Goal: Information Seeking & Learning: Learn about a topic

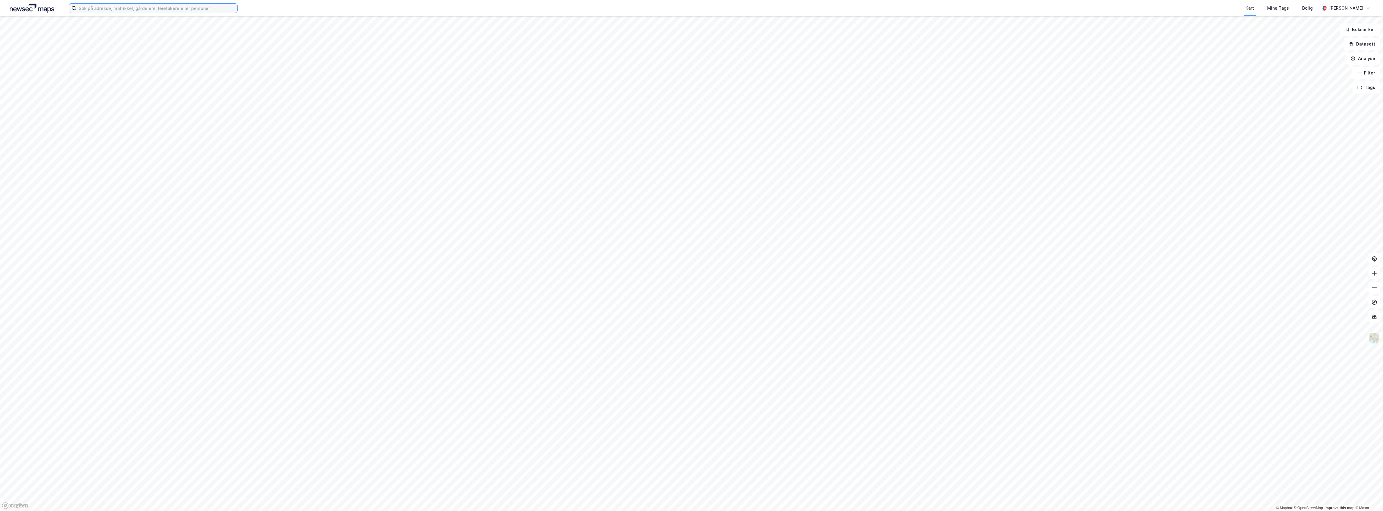
click at [182, 8] on input at bounding box center [156, 8] width 161 height 9
paste input "[PERSON_NAME]"
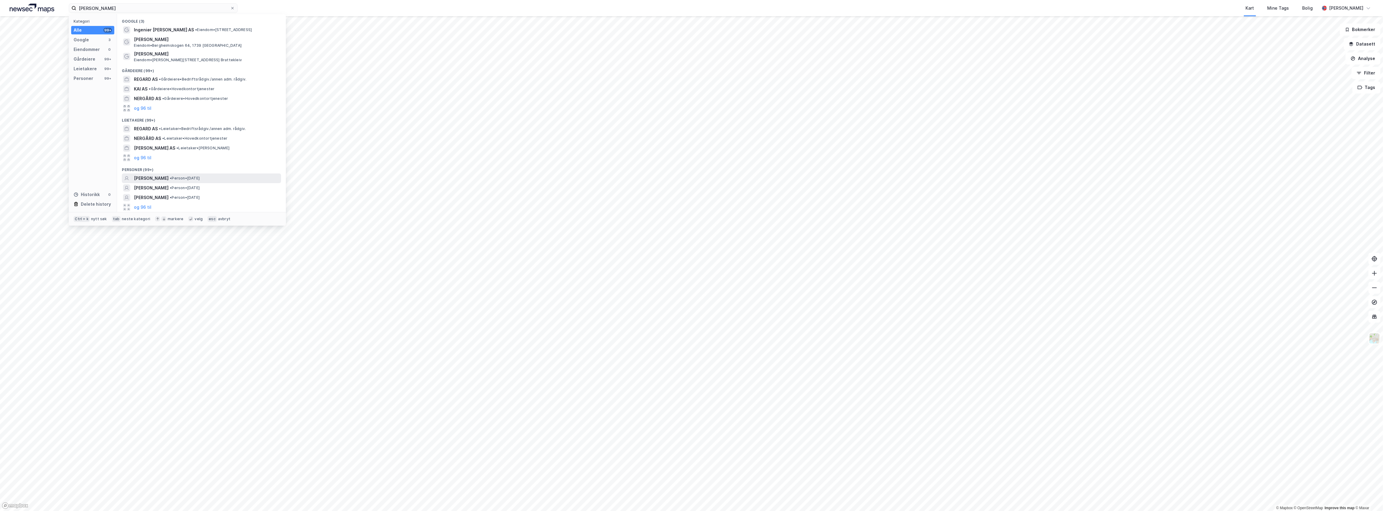
click at [172, 179] on span "•" at bounding box center [171, 178] width 2 height 5
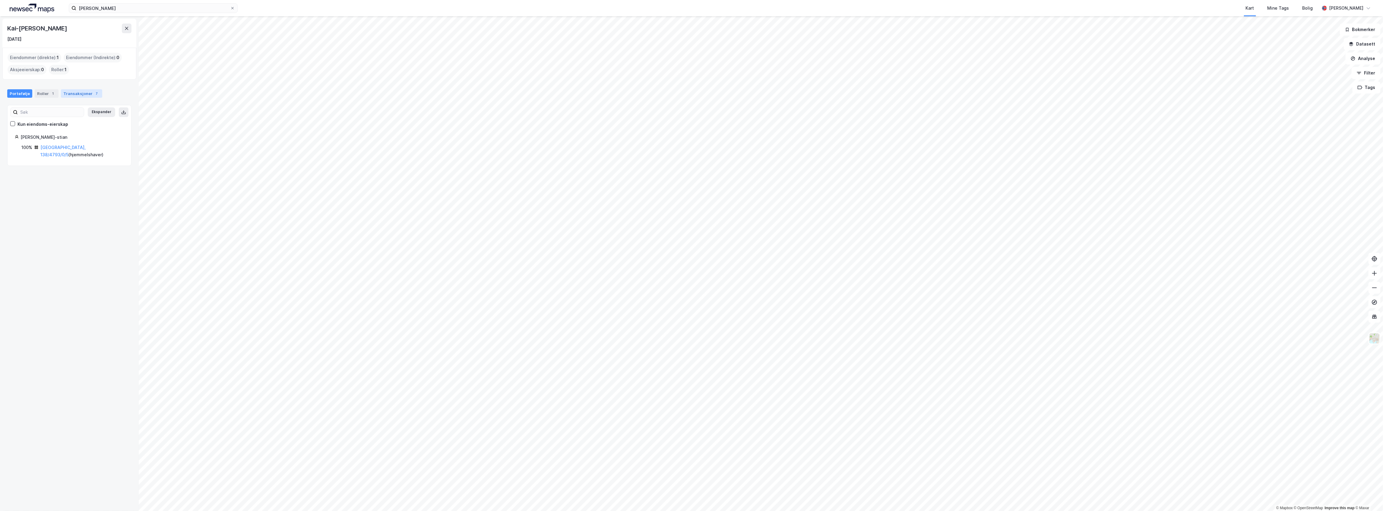
click at [62, 90] on div "Transaksjoner 7" at bounding box center [81, 93] width 41 height 8
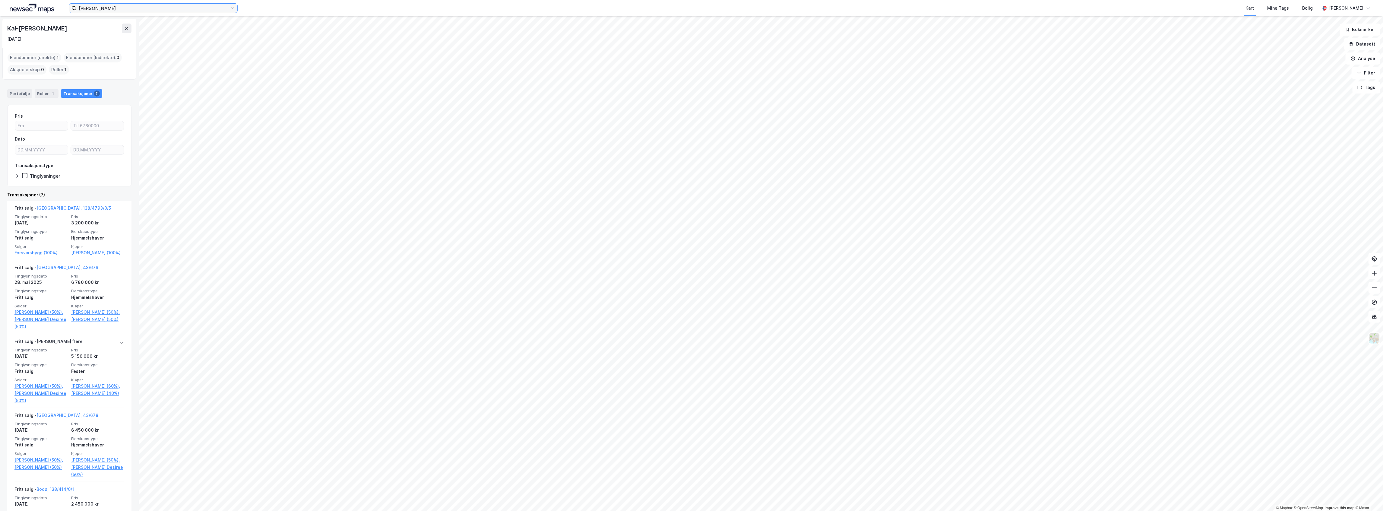
click at [129, 8] on input "[PERSON_NAME]" at bounding box center [153, 8] width 154 height 9
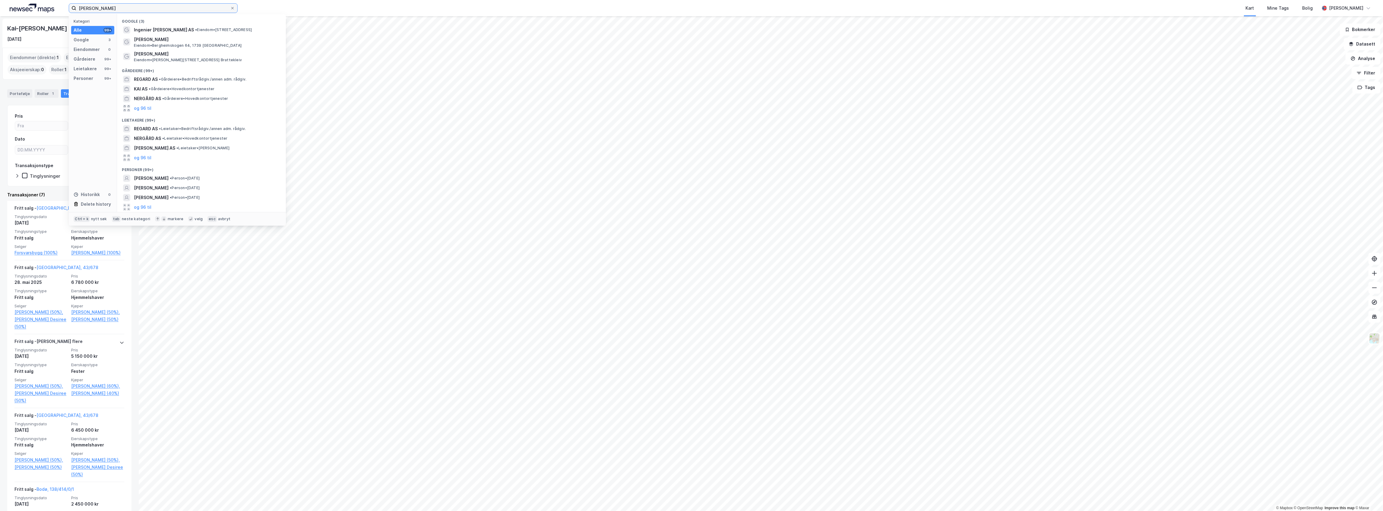
click at [129, 8] on input "[PERSON_NAME]" at bounding box center [153, 8] width 154 height 9
paste input "[PERSON_NAME]"
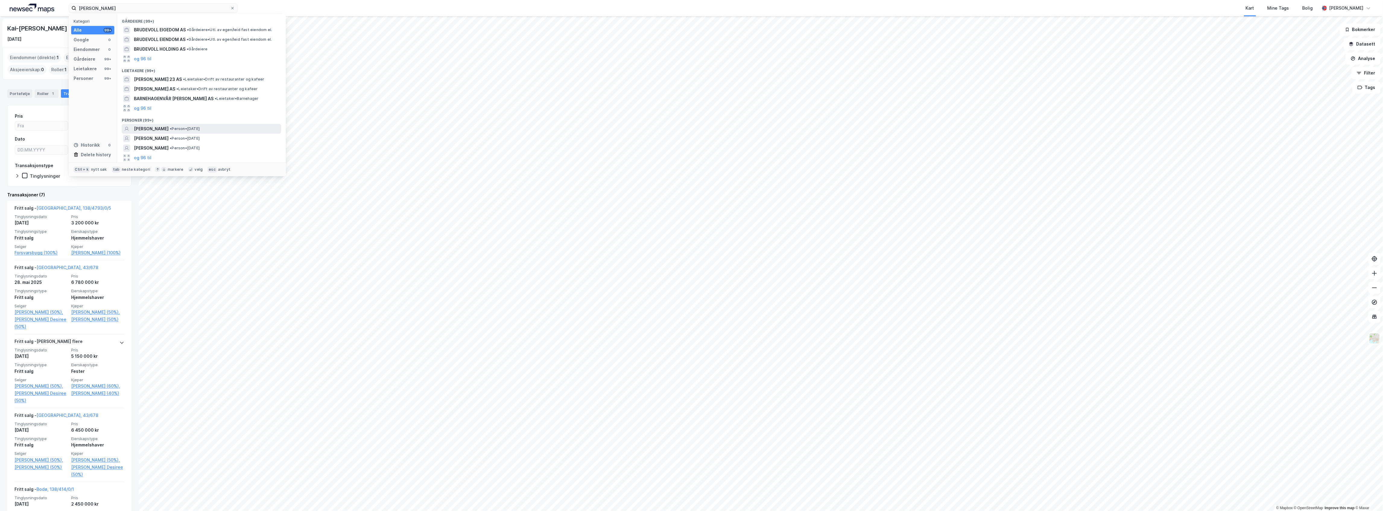
click at [163, 128] on span "[PERSON_NAME]" at bounding box center [151, 128] width 35 height 7
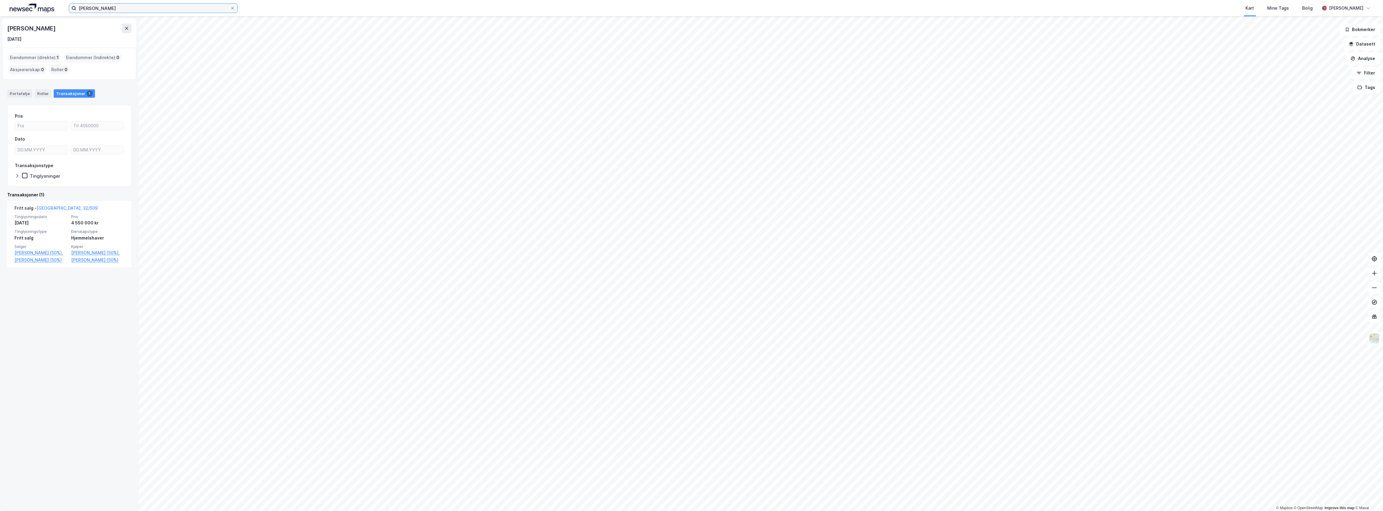
click at [177, 8] on input "[PERSON_NAME]" at bounding box center [153, 8] width 154 height 9
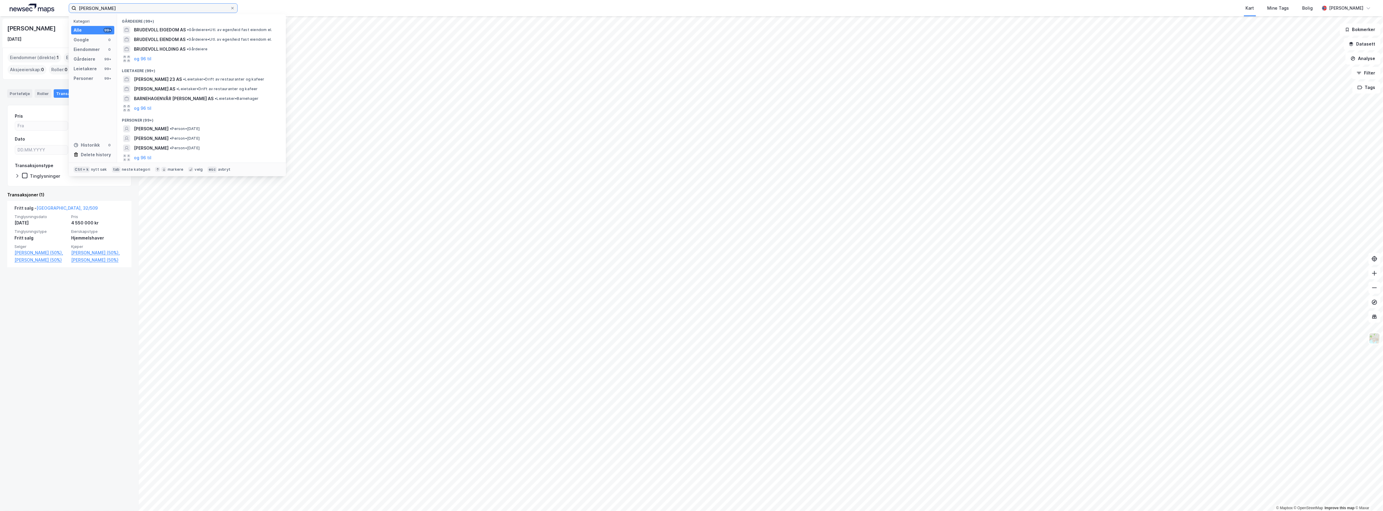
click at [177, 8] on input "[PERSON_NAME]" at bounding box center [153, 8] width 154 height 9
paste input "[PERSON_NAME]"
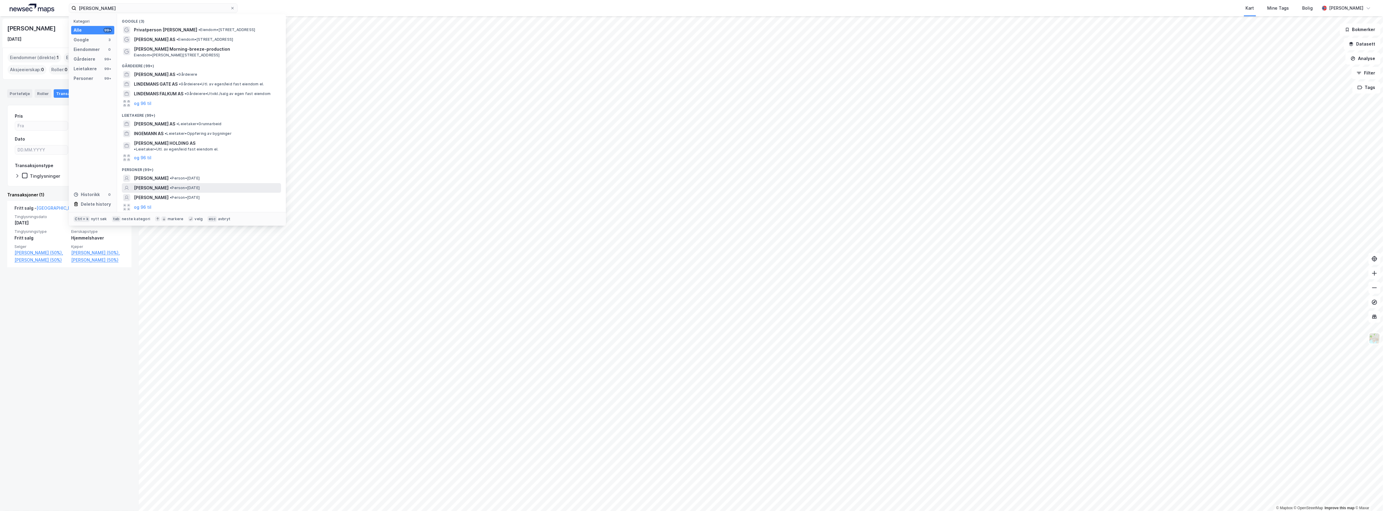
click at [172, 185] on span "•" at bounding box center [171, 187] width 2 height 5
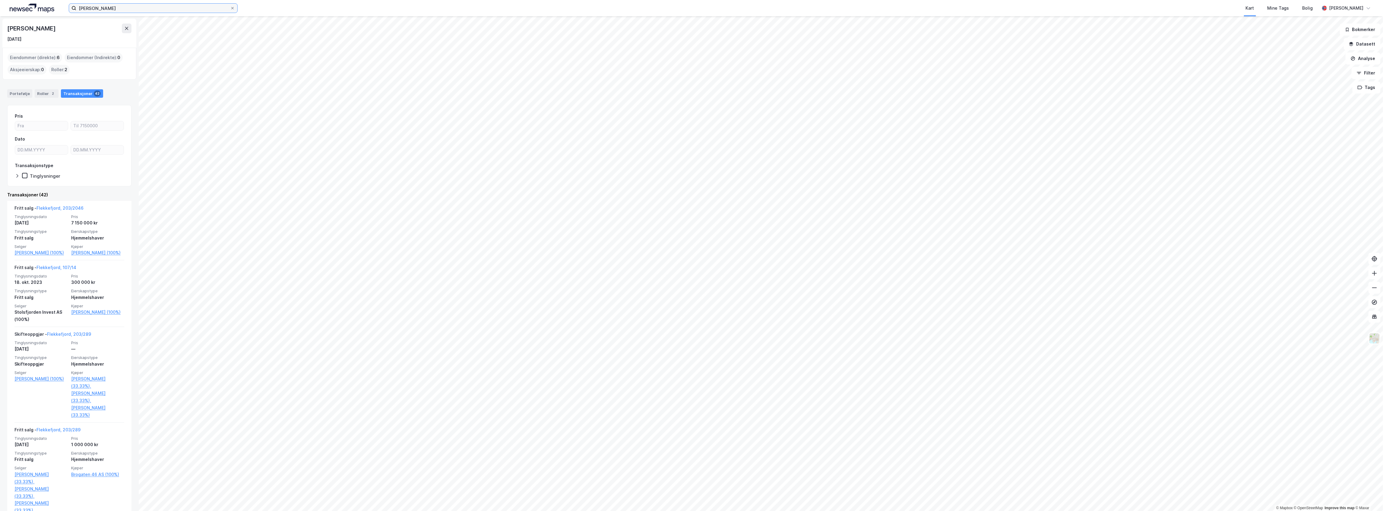
click at [127, 9] on input "[PERSON_NAME]" at bounding box center [153, 8] width 154 height 9
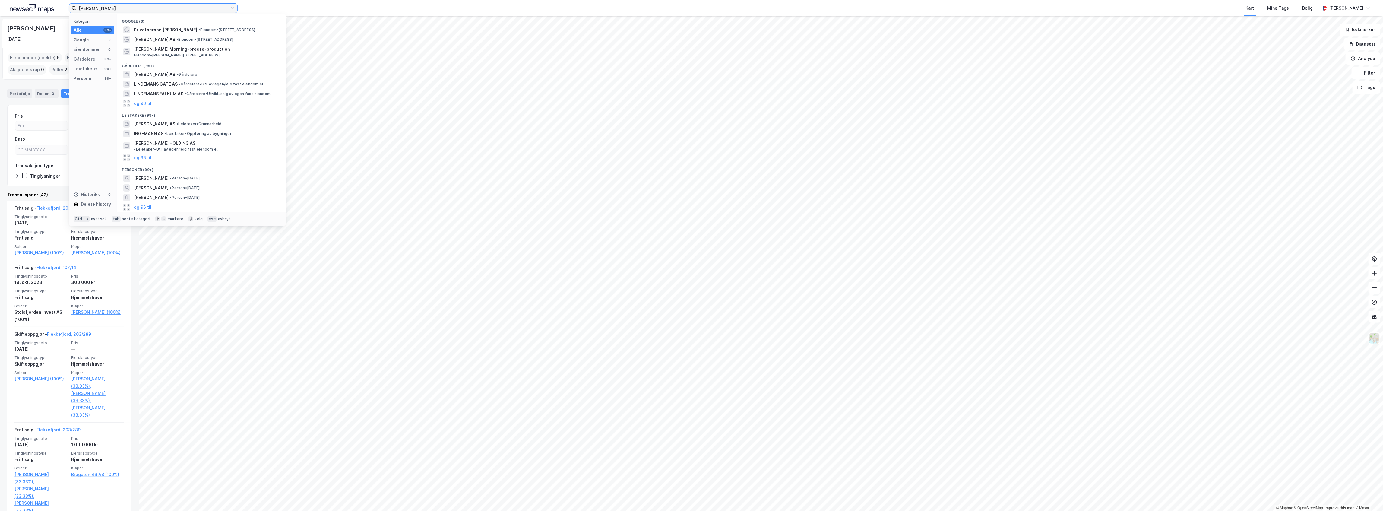
click at [127, 9] on input "[PERSON_NAME]" at bounding box center [153, 8] width 154 height 9
paste input "[PERSON_NAME]"
click at [185, 168] on span "• Person • [DATE]" at bounding box center [185, 168] width 30 height 5
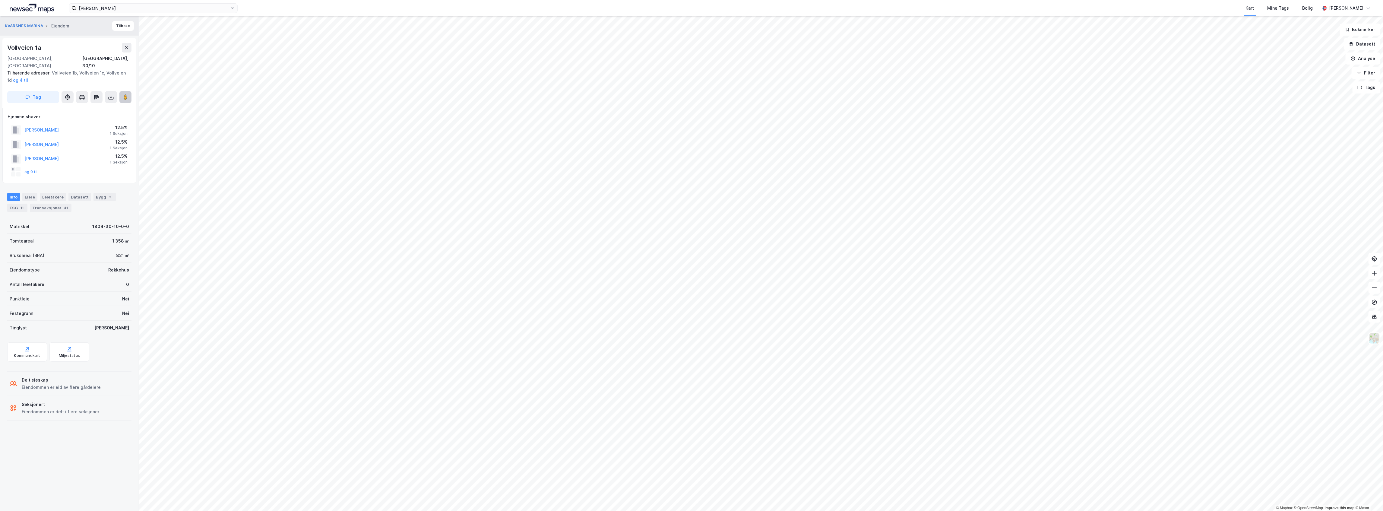
click at [124, 94] on image at bounding box center [126, 97] width 4 height 6
click at [57, 204] on div "Transaksjoner 41" at bounding box center [51, 208] width 42 height 8
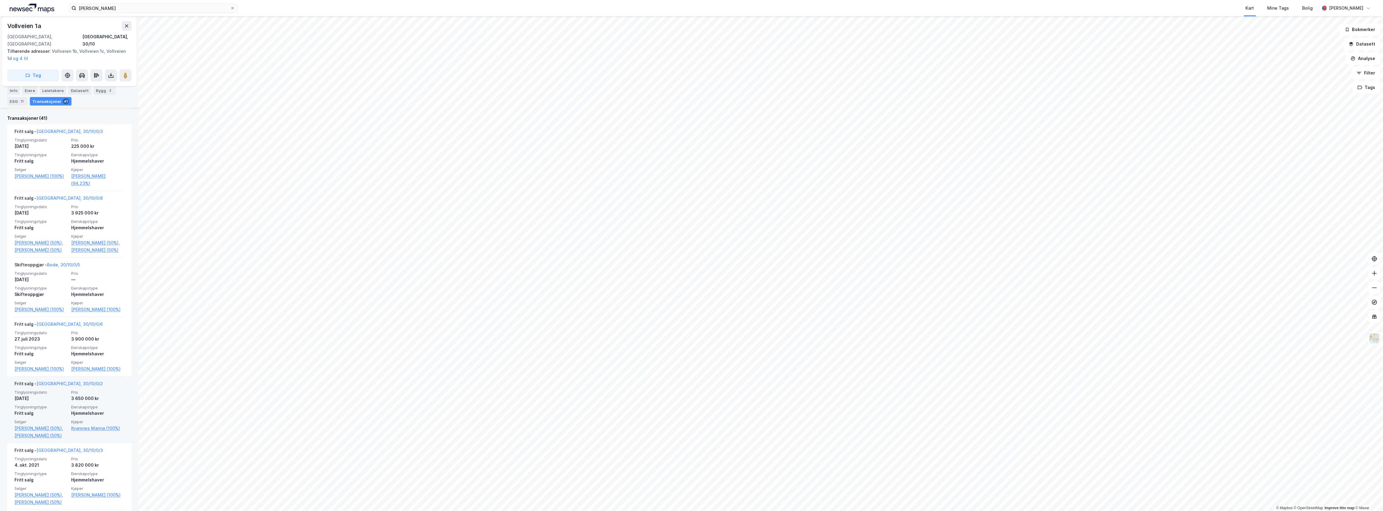
scroll to position [241, 0]
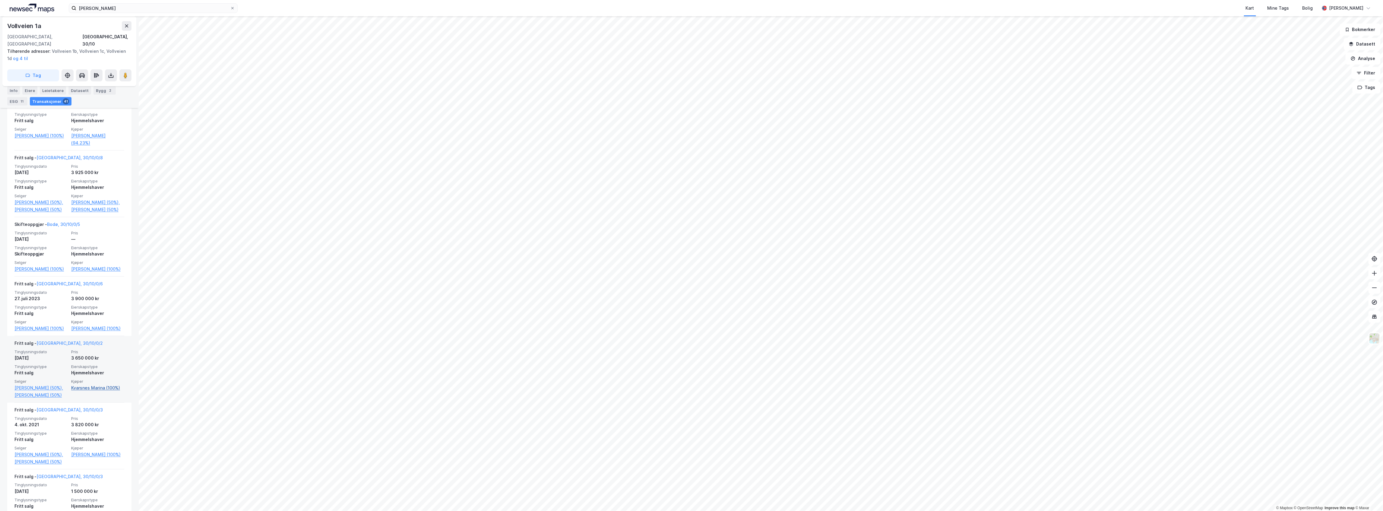
click at [88, 391] on link "Kvarsnes Marina (100%)" at bounding box center [97, 387] width 53 height 7
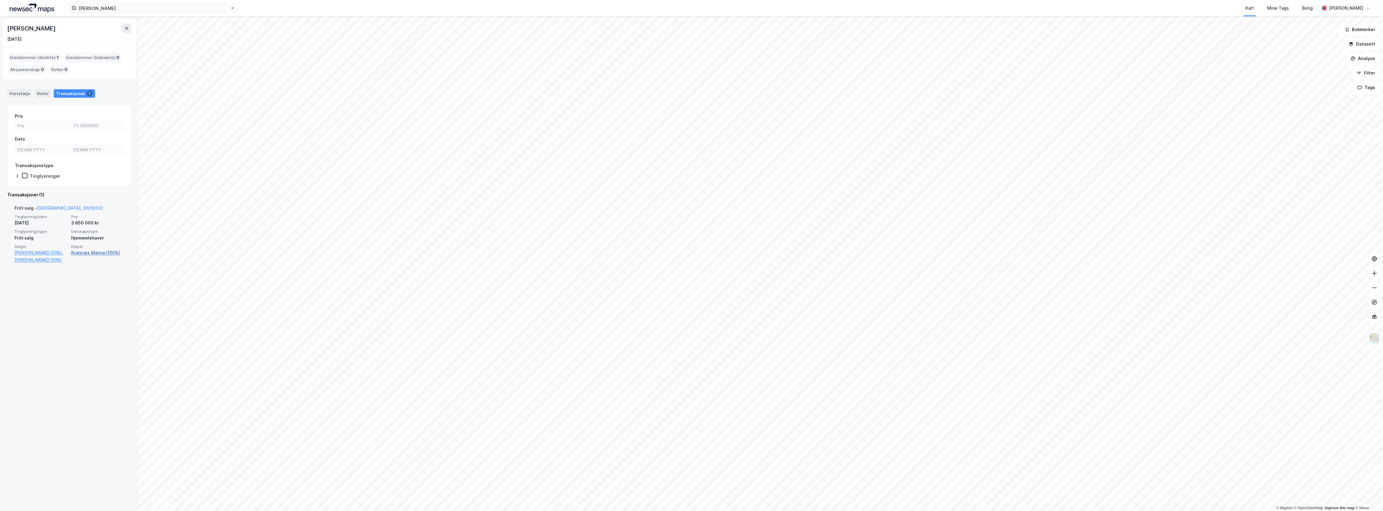
click at [90, 253] on link "Kvarsnes Marina (100%)" at bounding box center [97, 252] width 53 height 7
click at [91, 253] on link "Kvarsnes Marina (100%)" at bounding box center [97, 252] width 53 height 7
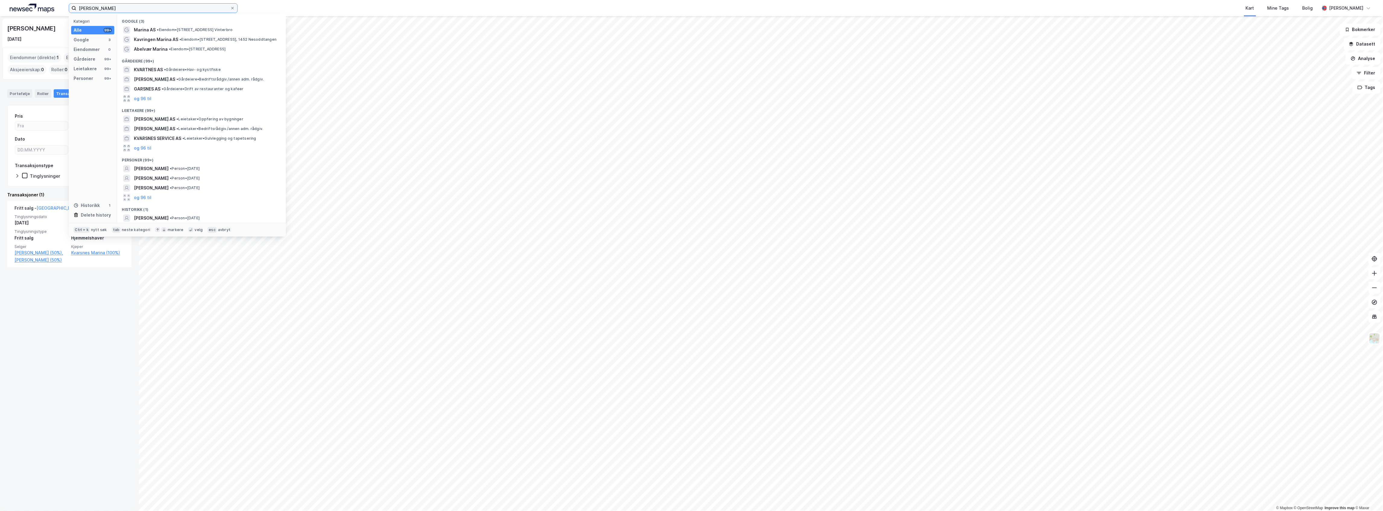
click at [186, 5] on input "[PERSON_NAME]" at bounding box center [153, 8] width 154 height 9
paste input "[PERSON_NAME]"
click at [166, 202] on div "og 96 til" at bounding box center [201, 207] width 159 height 10
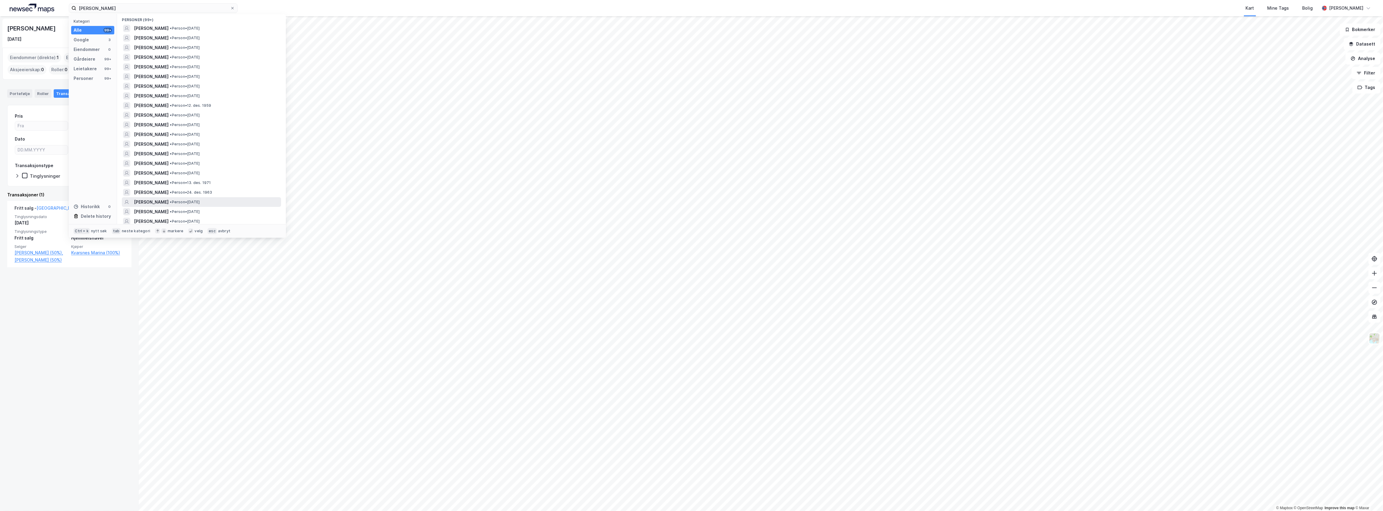
scroll to position [161, 0]
click at [254, 199] on div "[PERSON_NAME] • Person • [DATE]" at bounding box center [207, 200] width 146 height 7
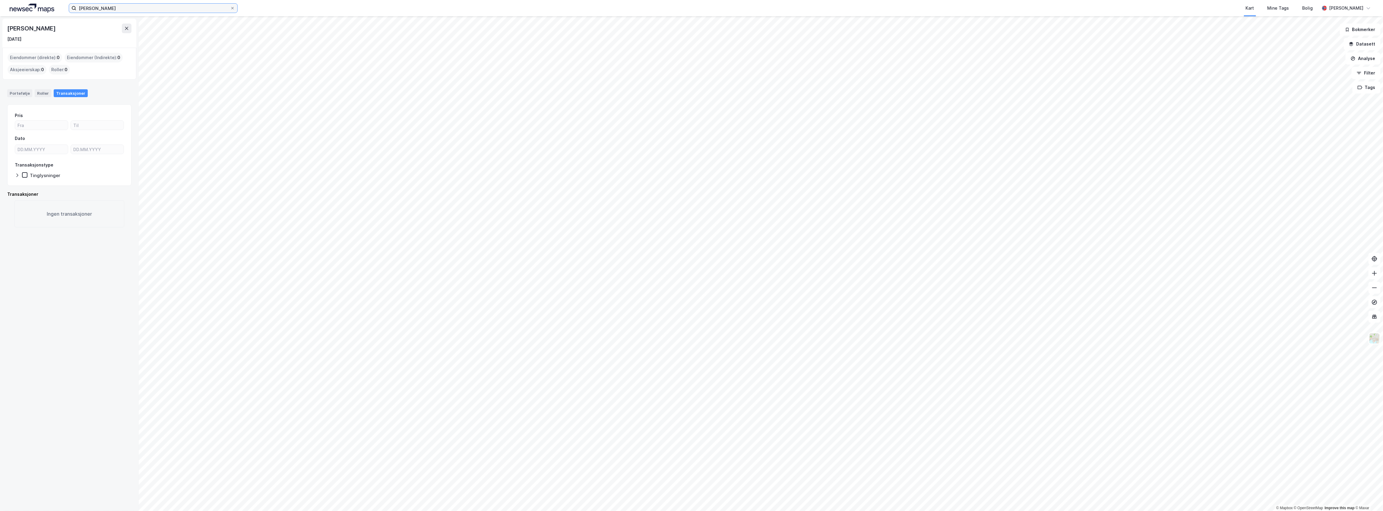
click at [110, 7] on input "[PERSON_NAME]" at bounding box center [153, 8] width 154 height 9
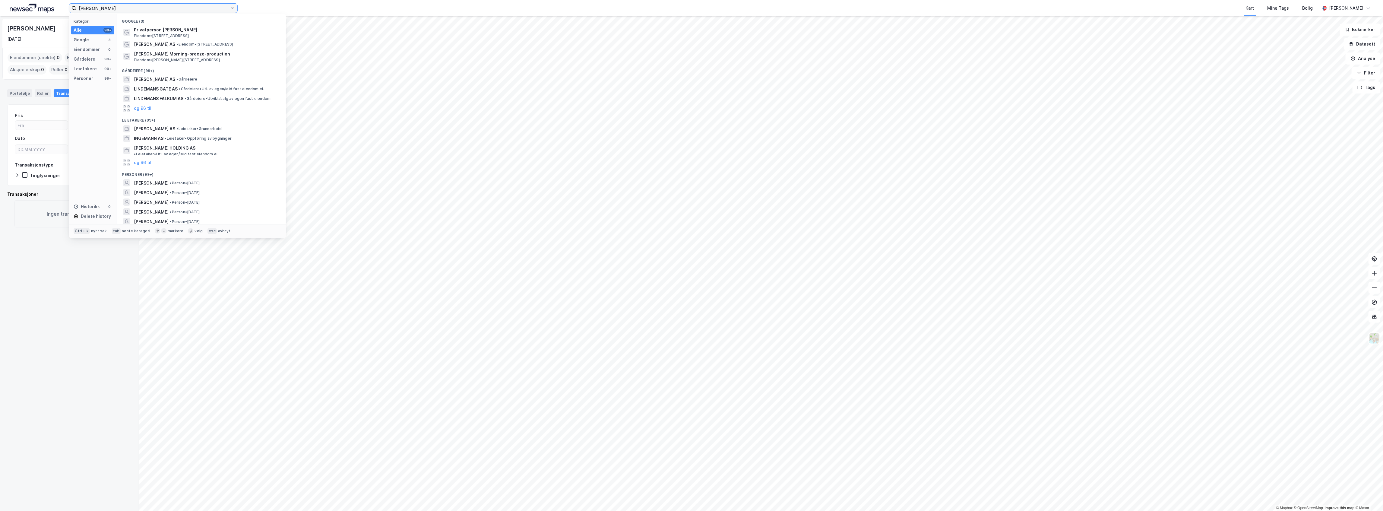
click at [110, 7] on input "[PERSON_NAME]" at bounding box center [153, 8] width 154 height 9
paste input "999 565 603"
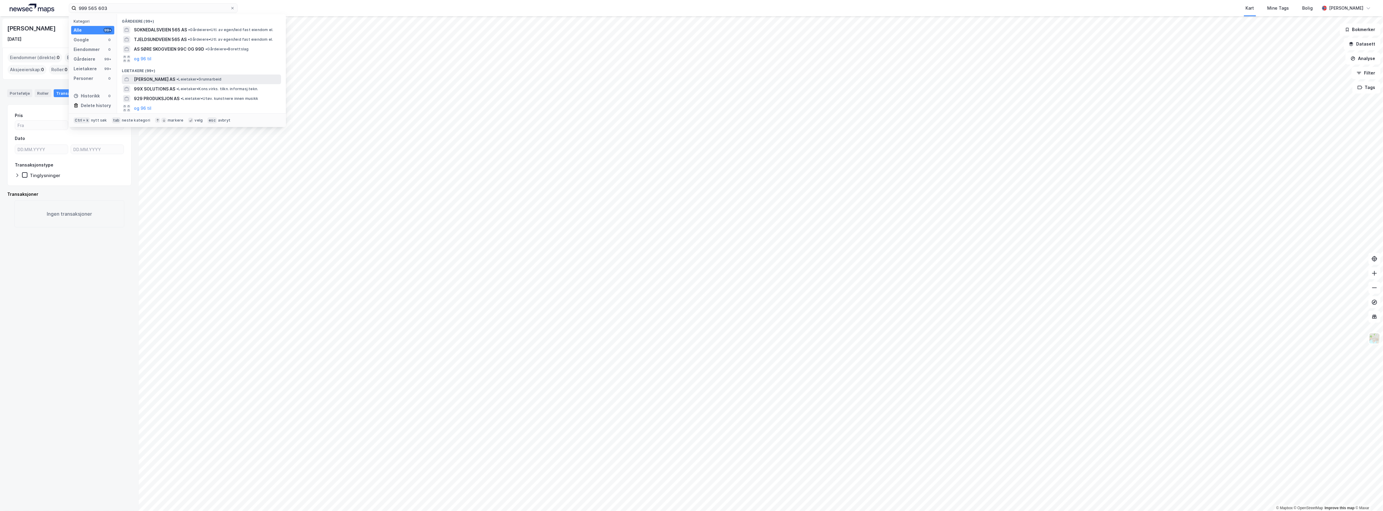
click at [175, 79] on span "[PERSON_NAME] AS" at bounding box center [154, 79] width 41 height 7
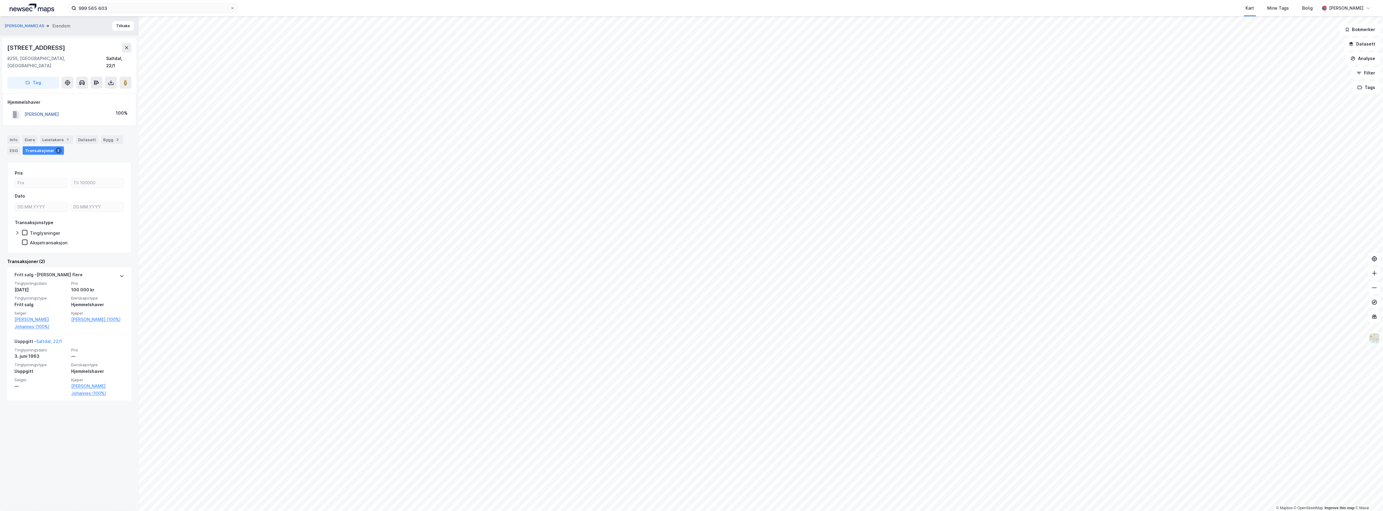
click at [0, 0] on button "[PERSON_NAME]" at bounding box center [0, 0] width 0 height 0
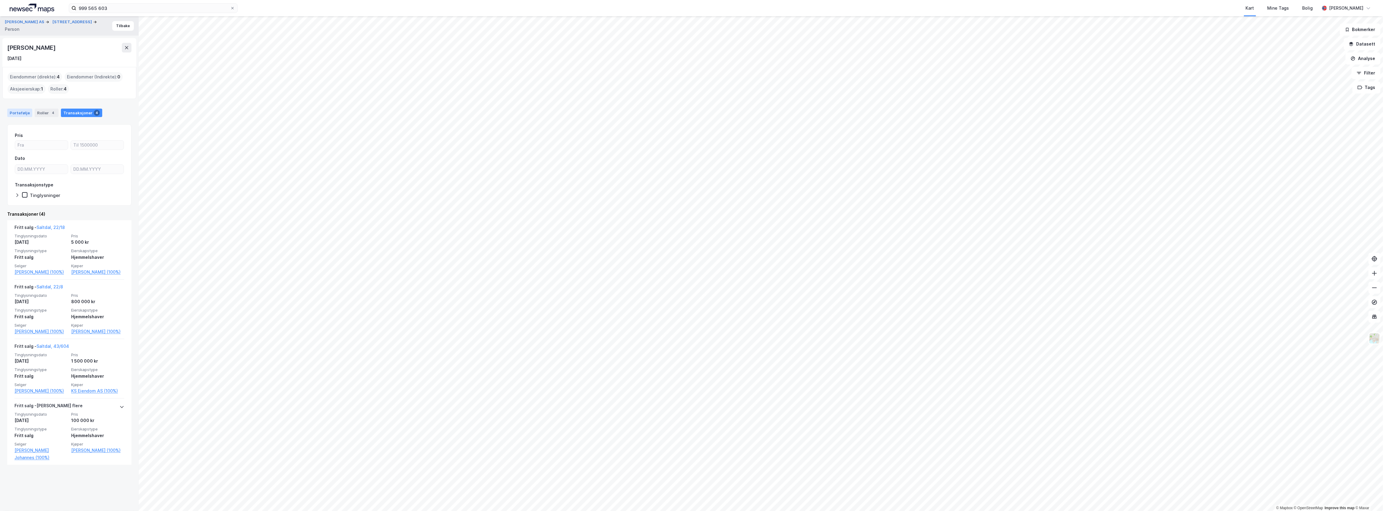
click at [27, 111] on div "Portefølje" at bounding box center [19, 113] width 25 height 8
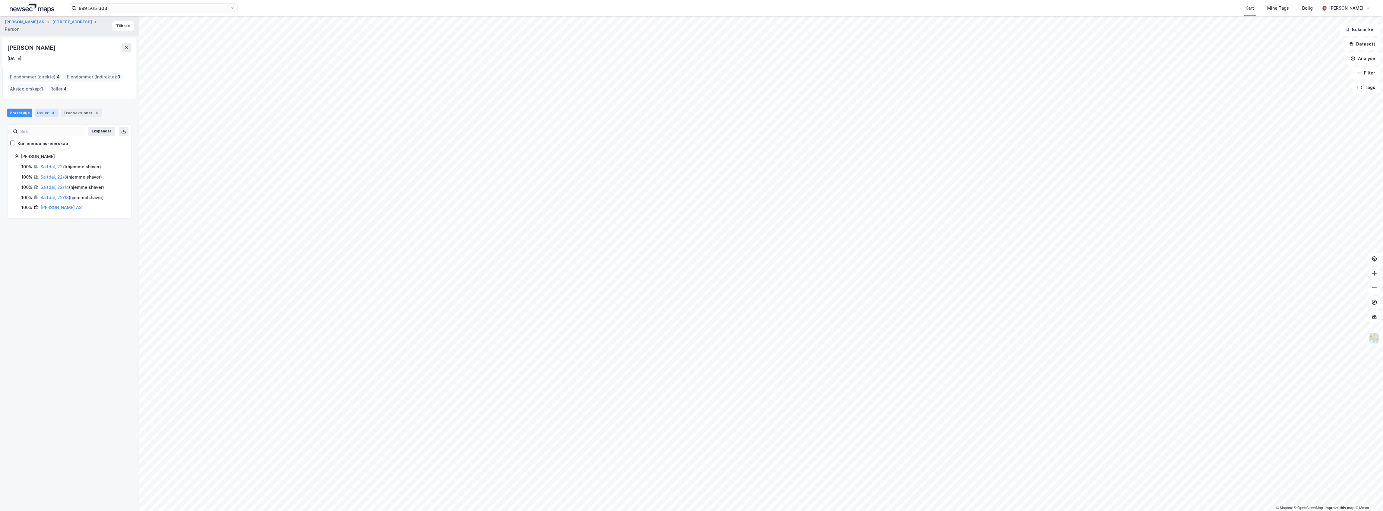
click at [46, 115] on div "Roller 4" at bounding box center [47, 113] width 24 height 8
click at [72, 110] on div "Transaksjoner 4" at bounding box center [81, 113] width 41 height 8
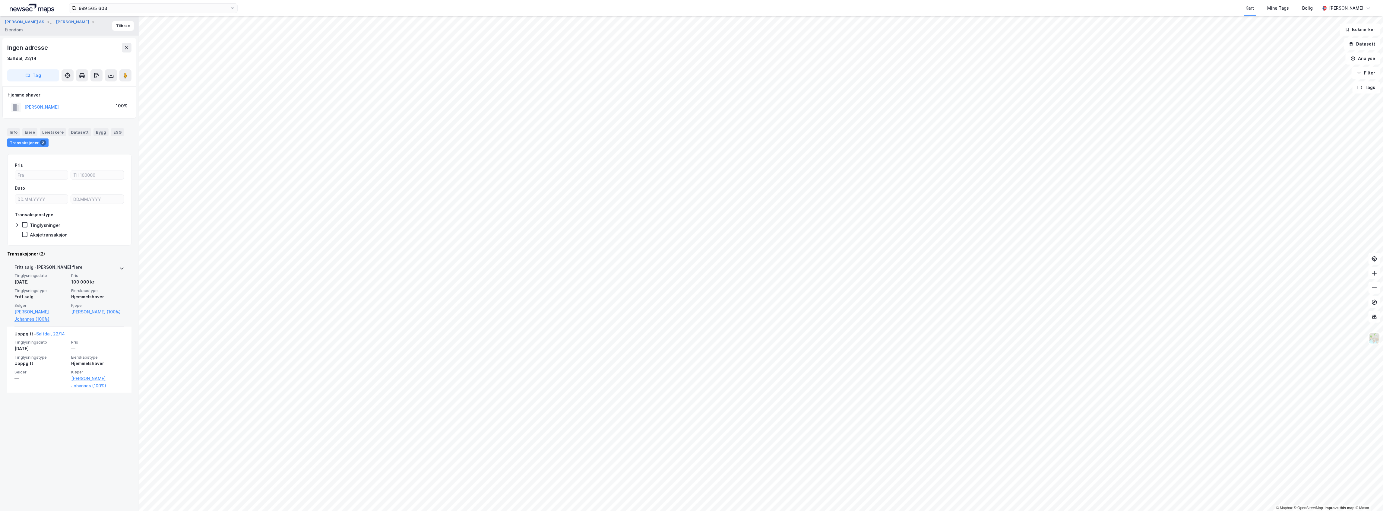
click at [118, 267] on div "[PERSON_NAME] flere Tinglysningsdato [DATE] Pris 100 000 kr Tinglysningstype Fr…" at bounding box center [69, 293] width 124 height 67
click at [82, 313] on link "[PERSON_NAME] (100%)" at bounding box center [97, 311] width 53 height 7
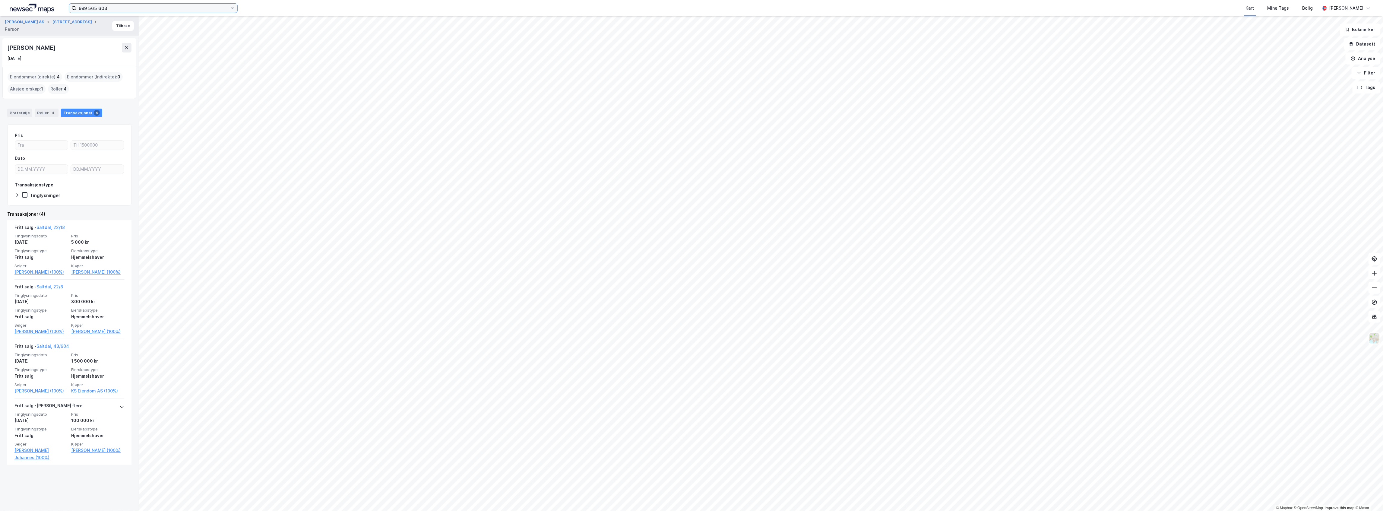
click at [134, 4] on input "999 565 603" at bounding box center [153, 8] width 154 height 9
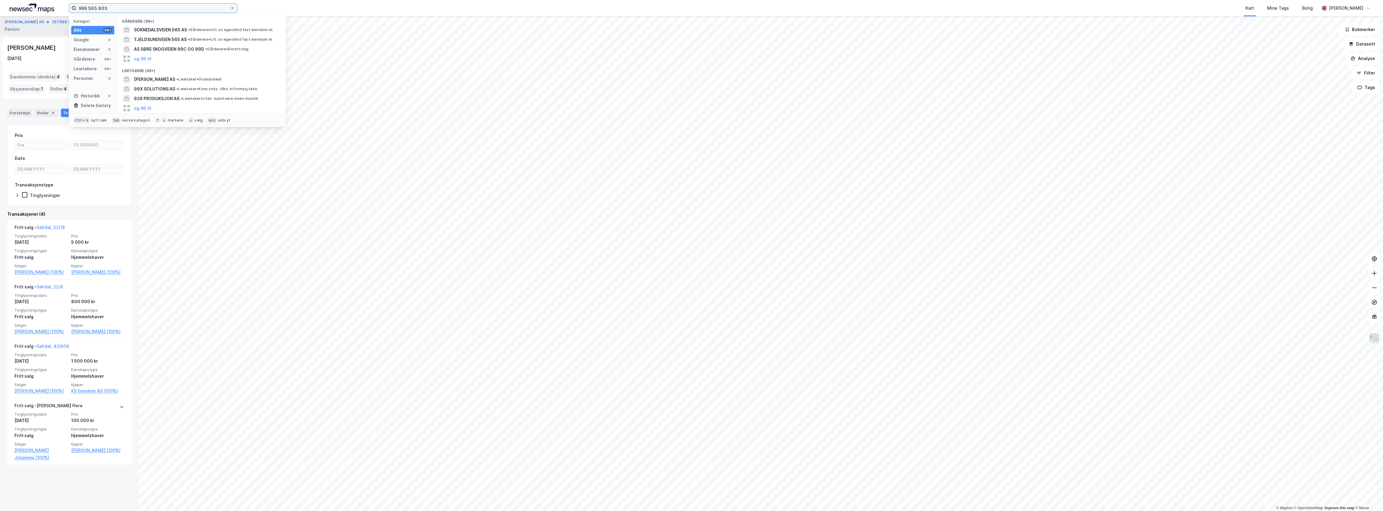
click at [134, 4] on input "999 565 603" at bounding box center [153, 8] width 154 height 9
paste input "[PERSON_NAME]"
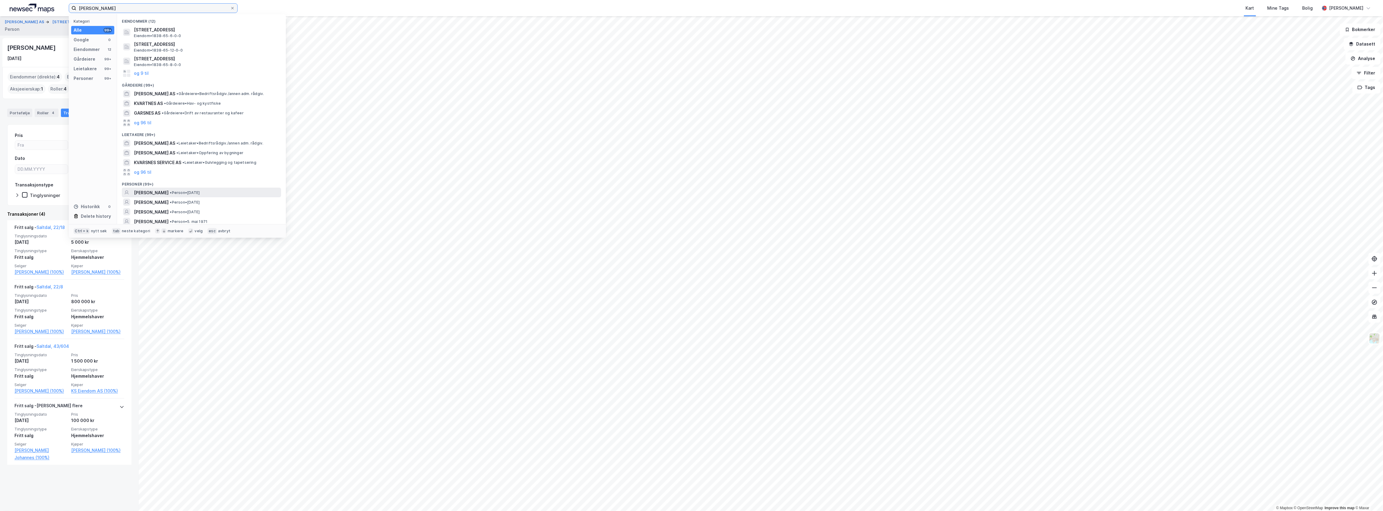
type input "[PERSON_NAME]"
click at [181, 195] on div "[PERSON_NAME] • Person • [DATE]" at bounding box center [207, 192] width 146 height 7
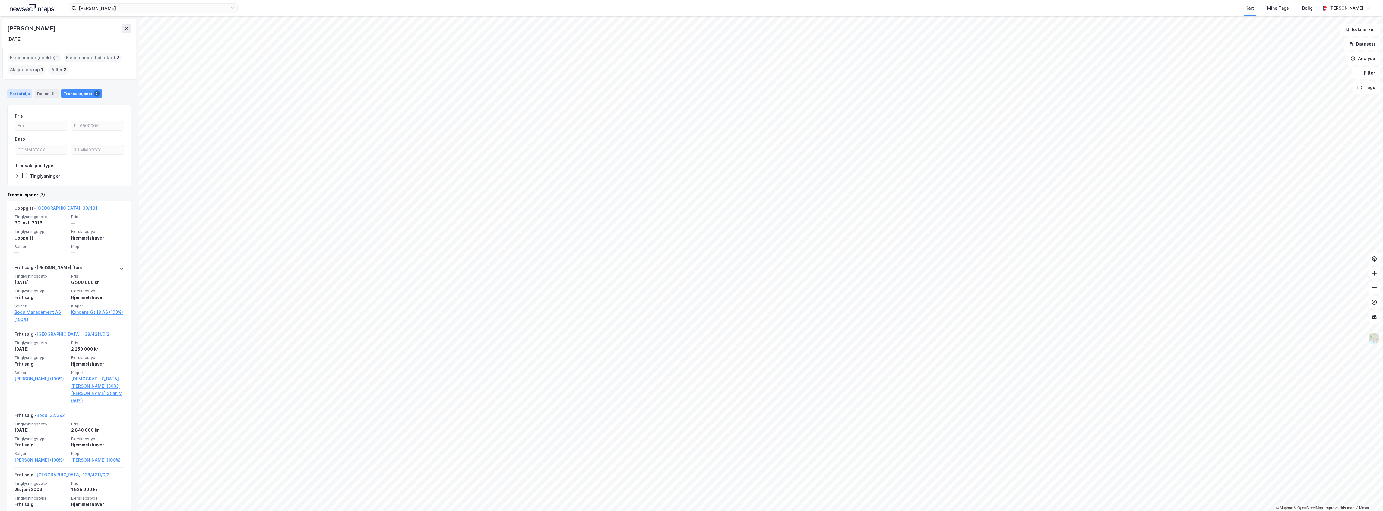
click at [15, 93] on div "Portefølje" at bounding box center [19, 93] width 25 height 8
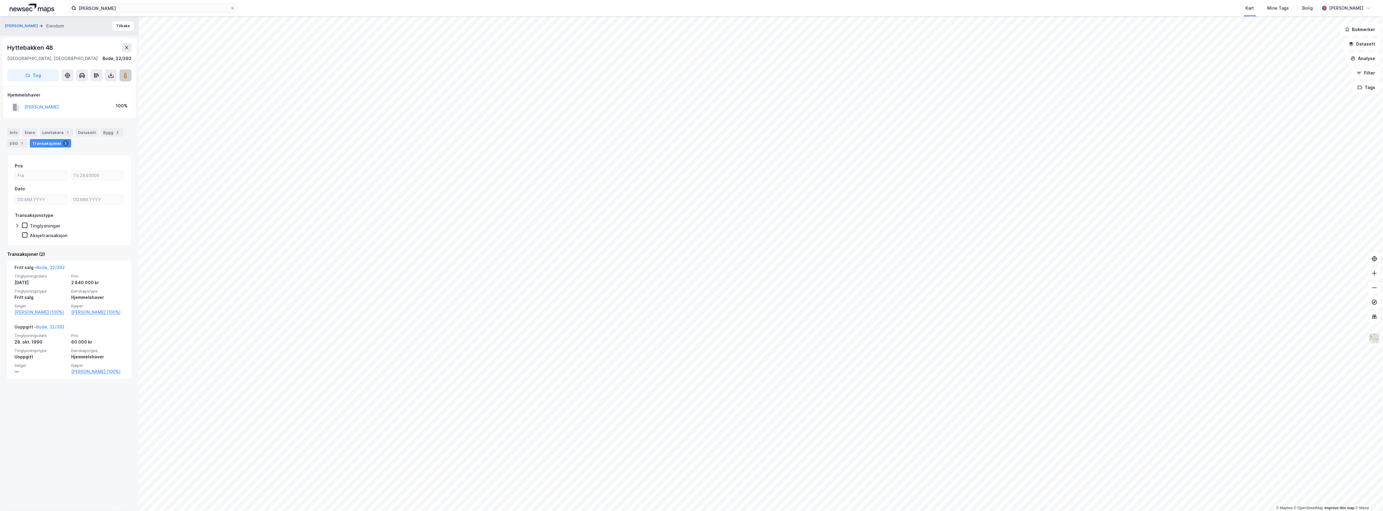
click at [121, 78] on button at bounding box center [125, 75] width 12 height 12
